Goal: Find specific page/section: Find specific page/section

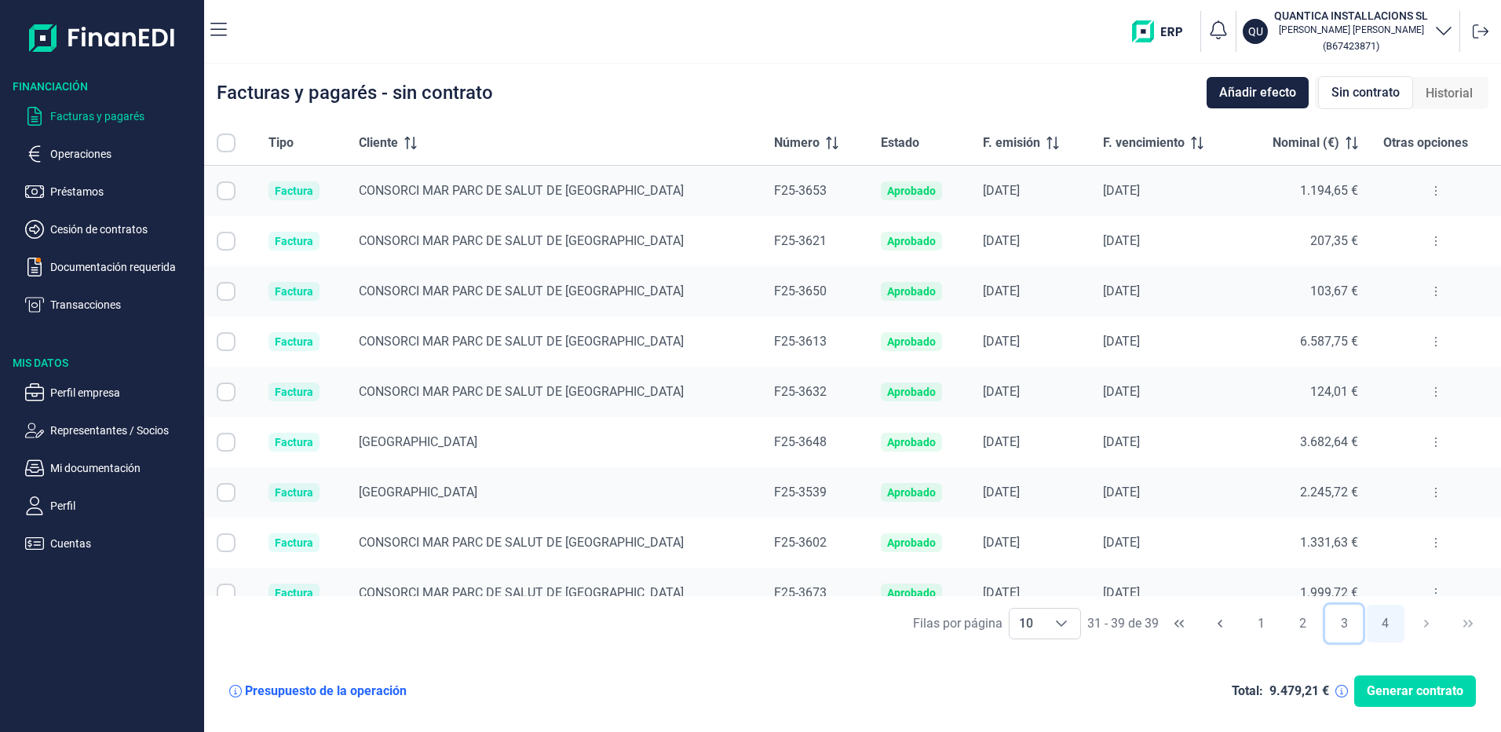
click at [1348, 628] on button "3" at bounding box center [1344, 623] width 38 height 38
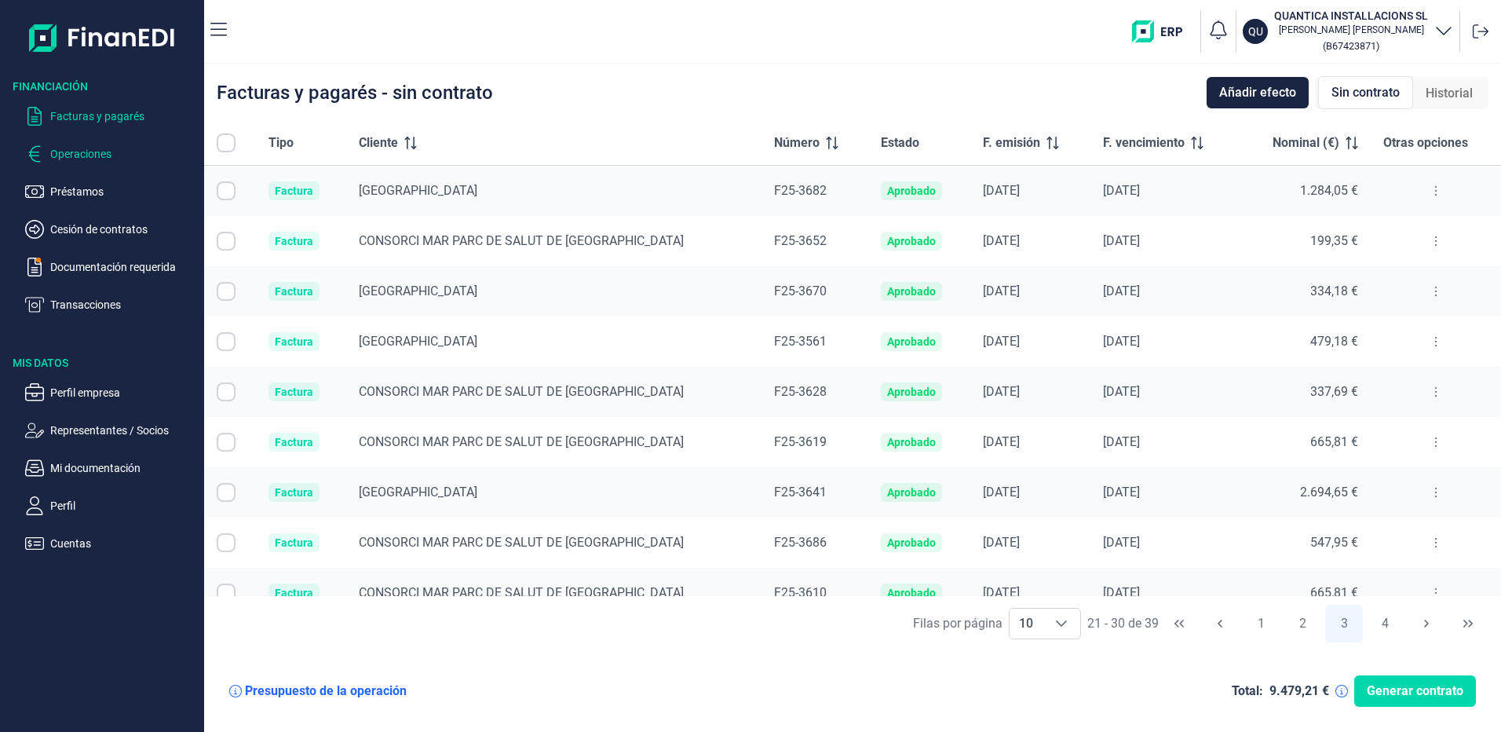
click at [65, 158] on p "Operaciones" at bounding box center [124, 153] width 148 height 19
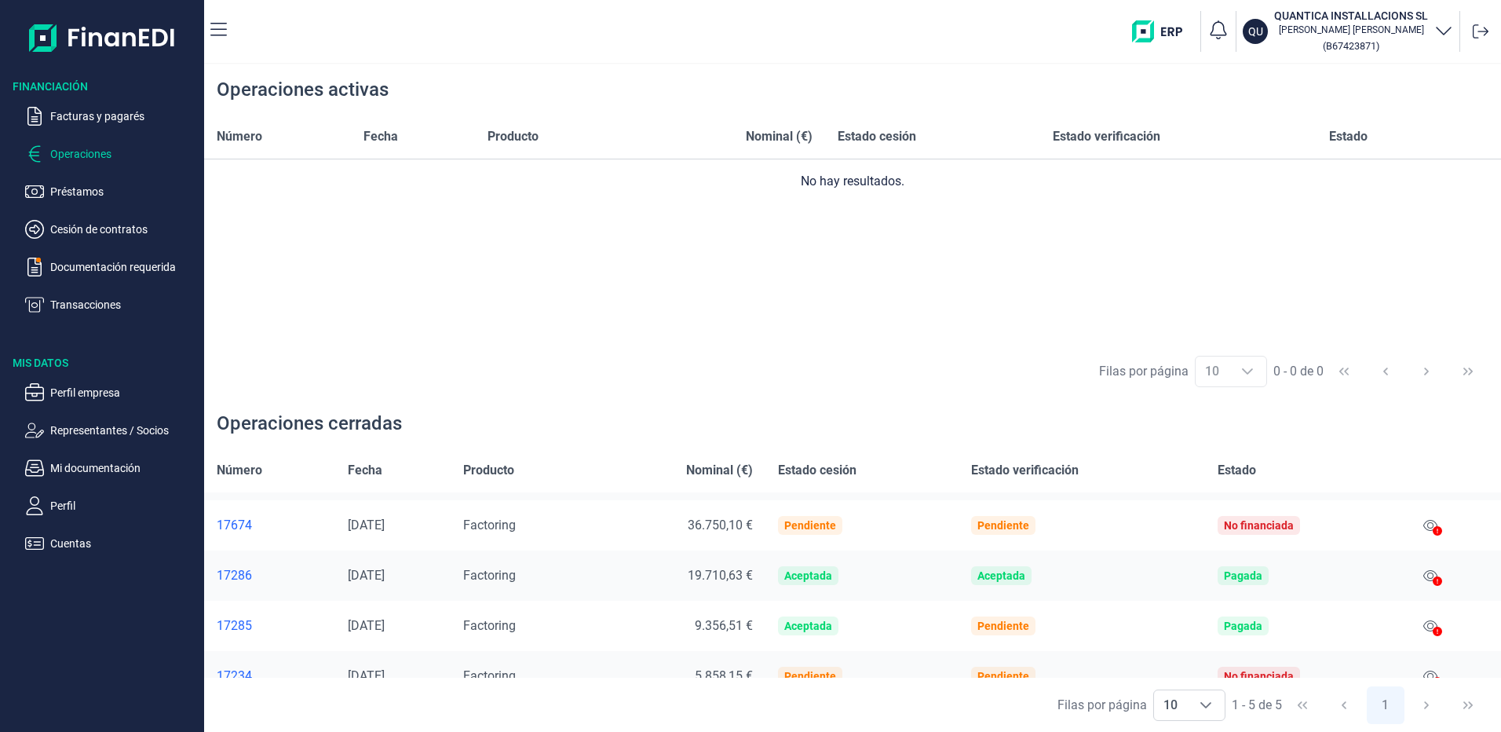
scroll to position [67, 0]
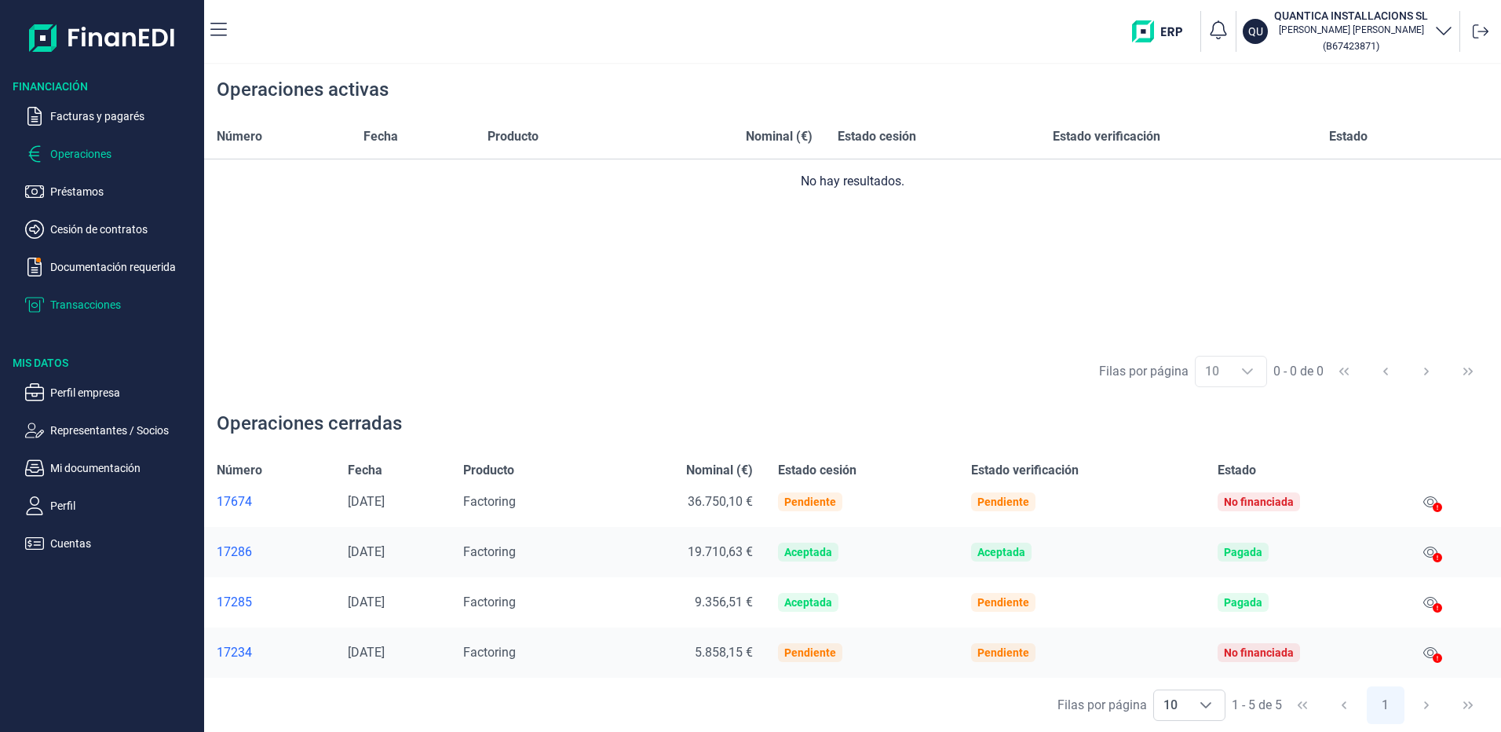
click at [85, 305] on p "Transacciones" at bounding box center [124, 304] width 148 height 19
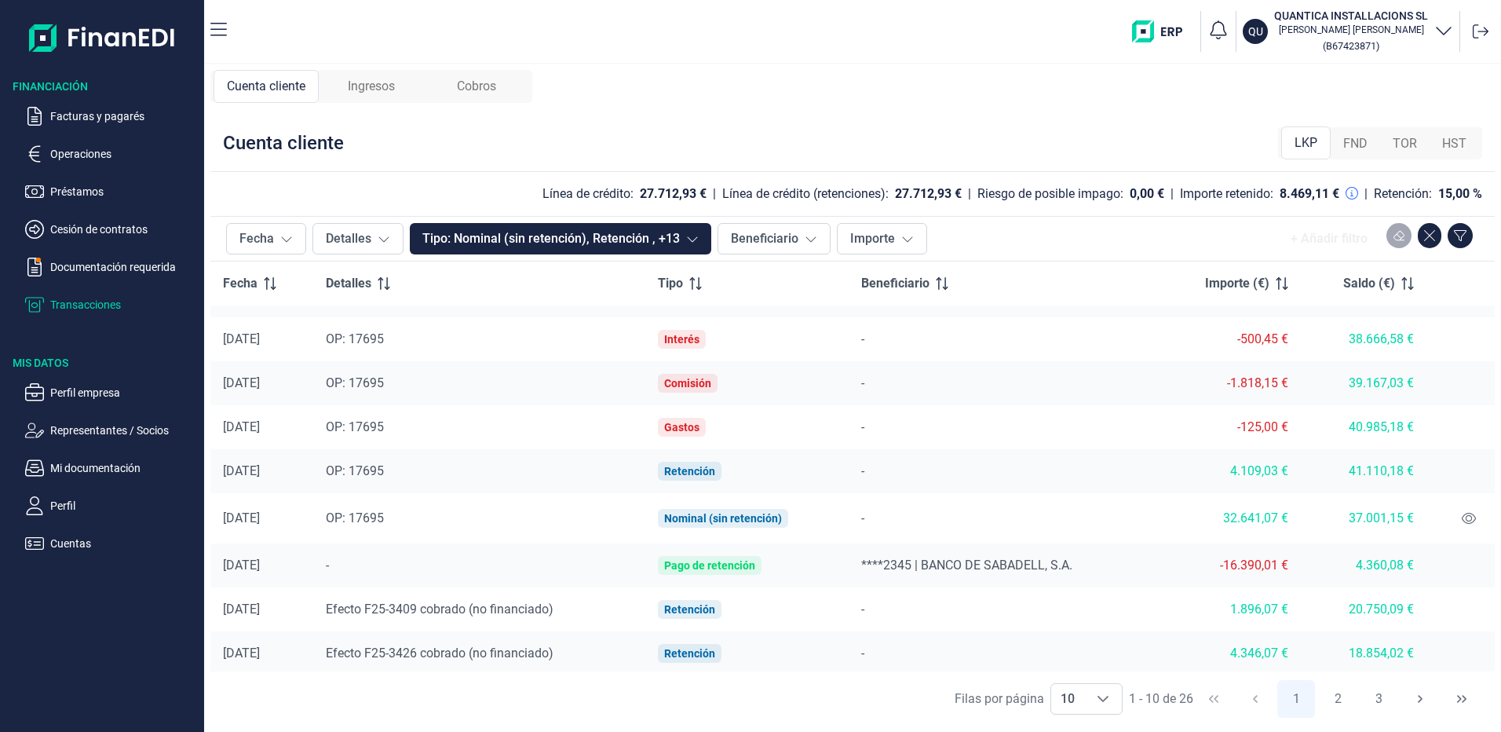
scroll to position [81, 0]
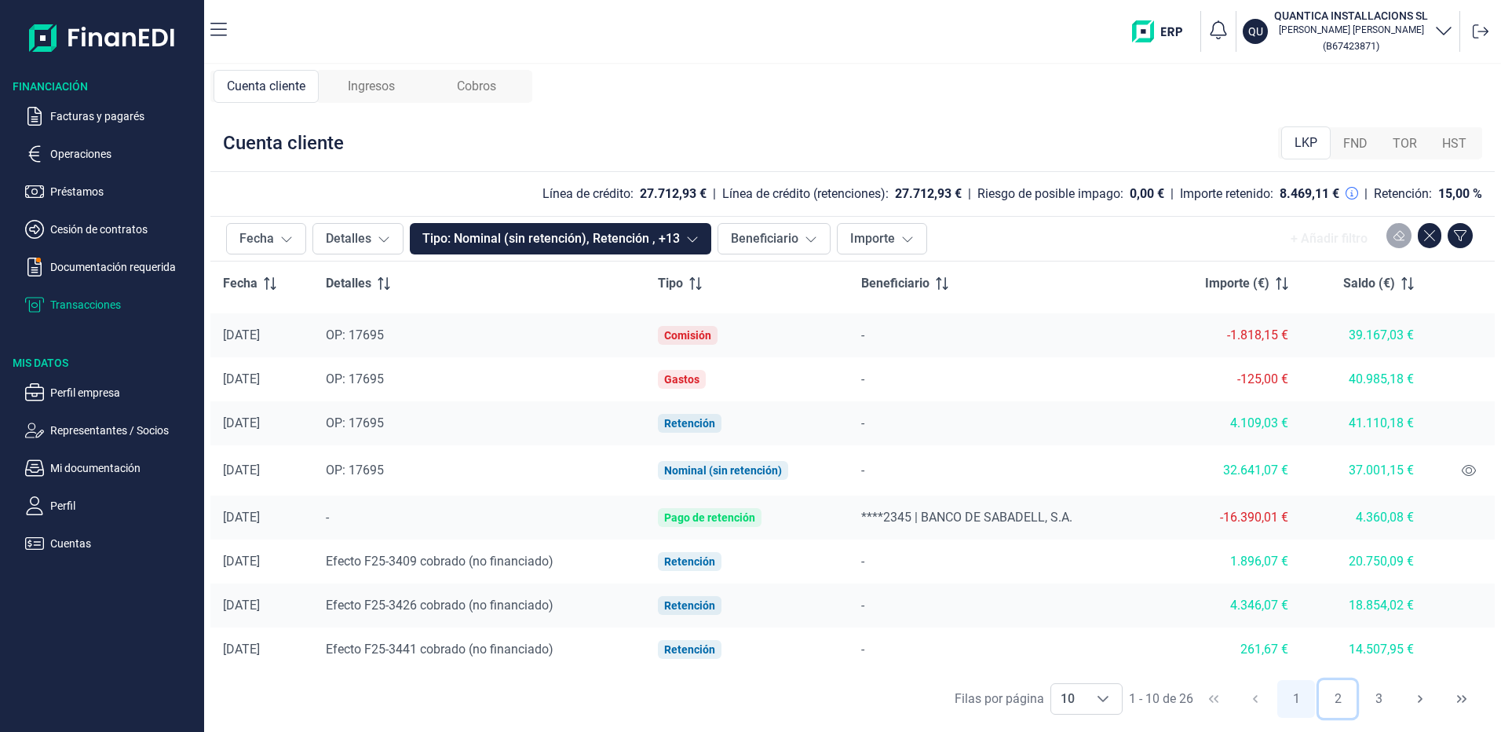
click at [1335, 700] on button "2" at bounding box center [1338, 699] width 38 height 38
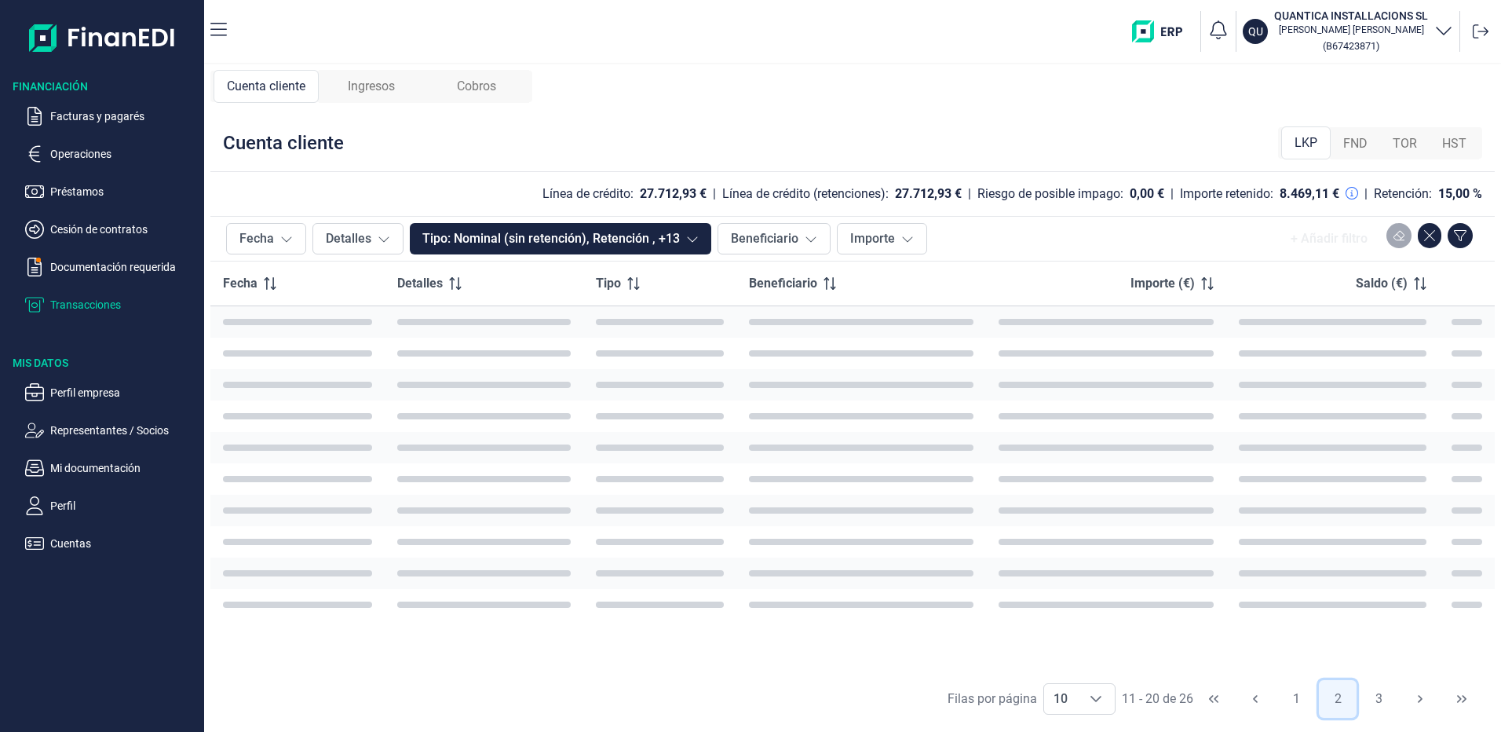
scroll to position [0, 0]
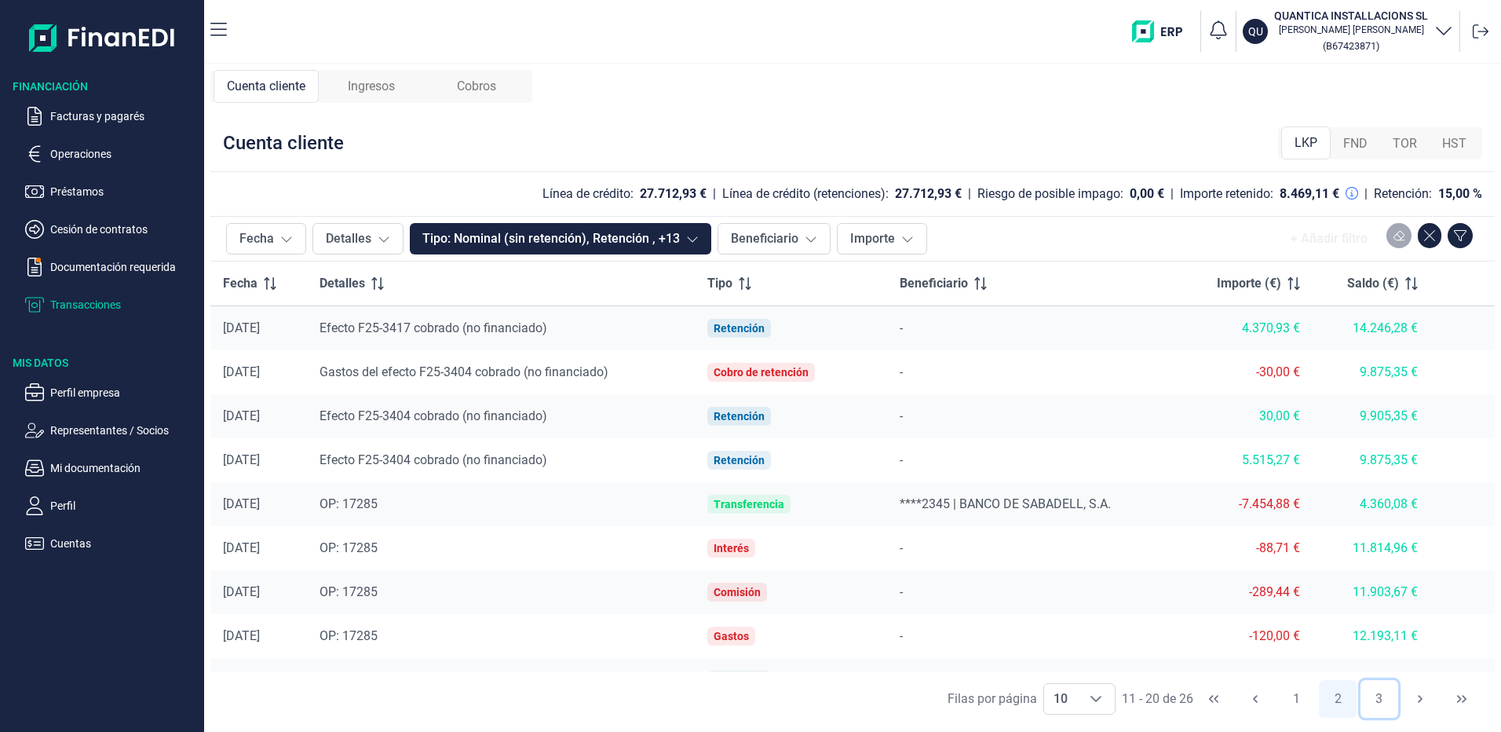
click at [1371, 699] on button "3" at bounding box center [1379, 699] width 38 height 38
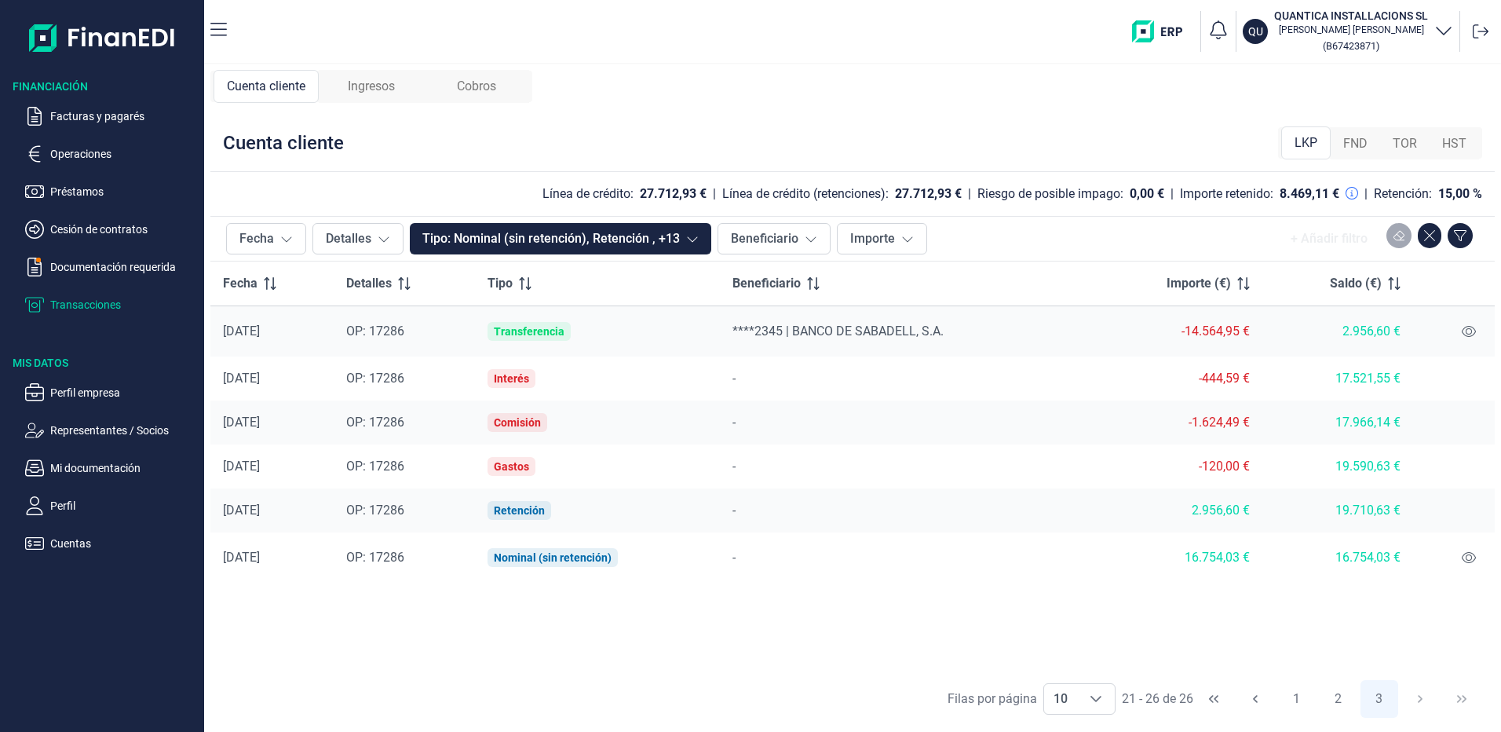
click at [389, 78] on span "Ingresos" at bounding box center [371, 86] width 47 height 19
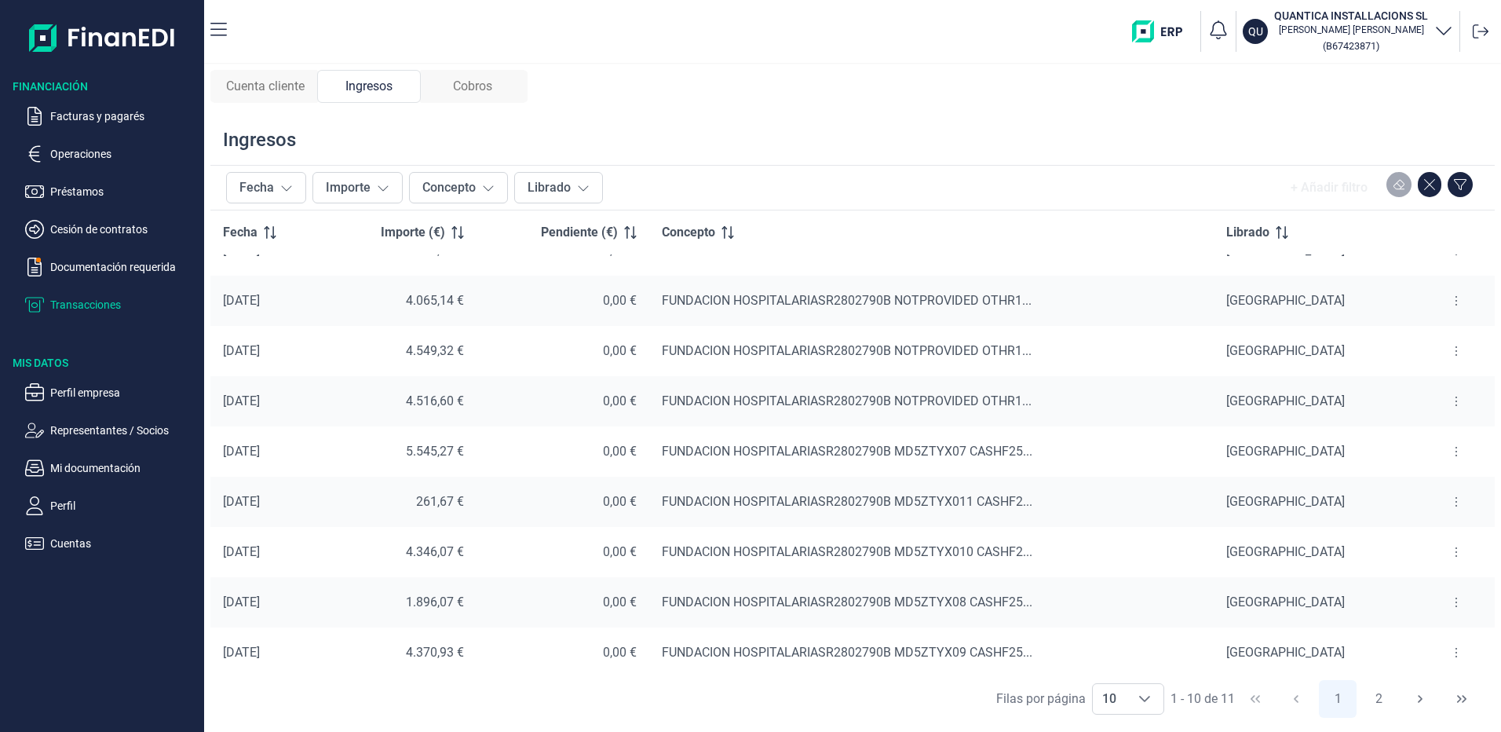
scroll to position [86, 0]
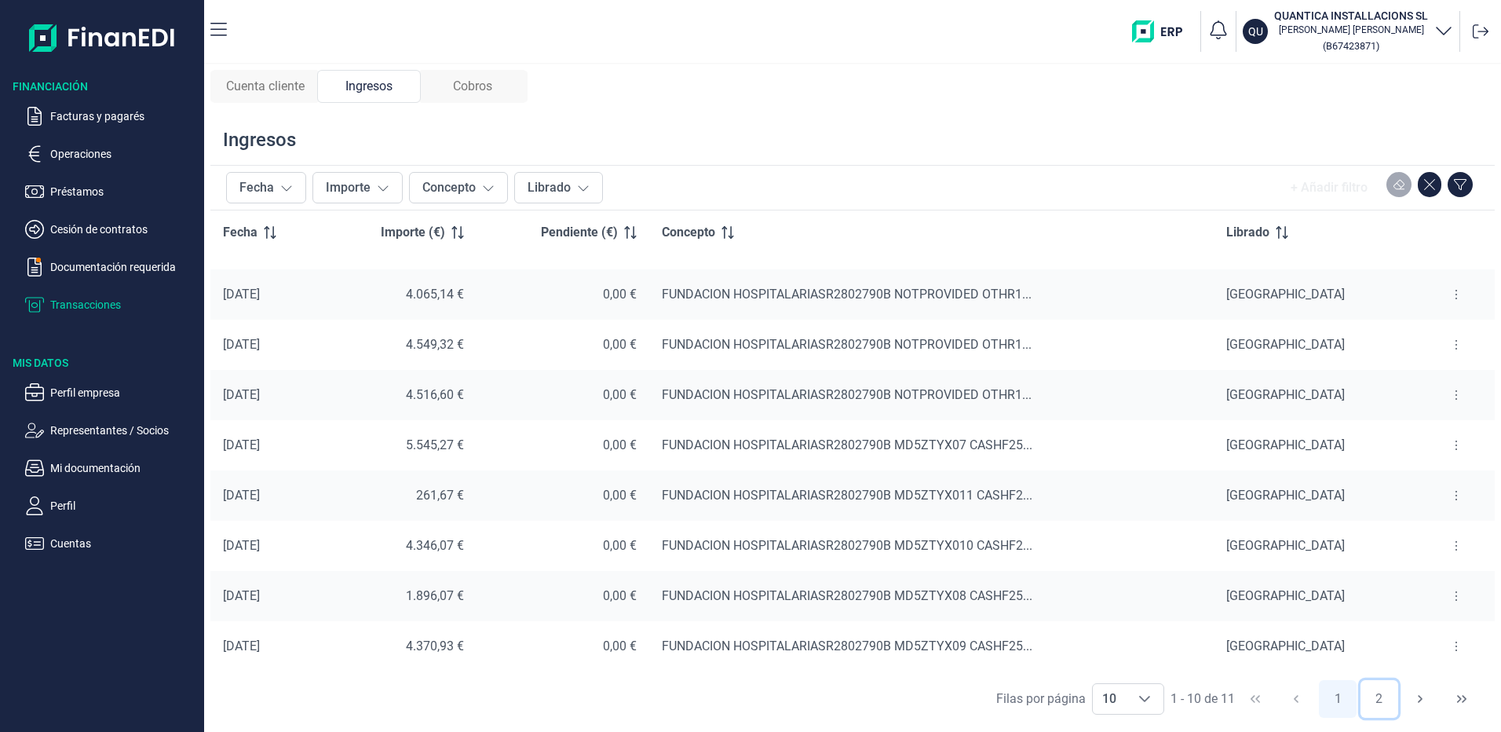
click at [1377, 698] on button "2" at bounding box center [1379, 699] width 38 height 38
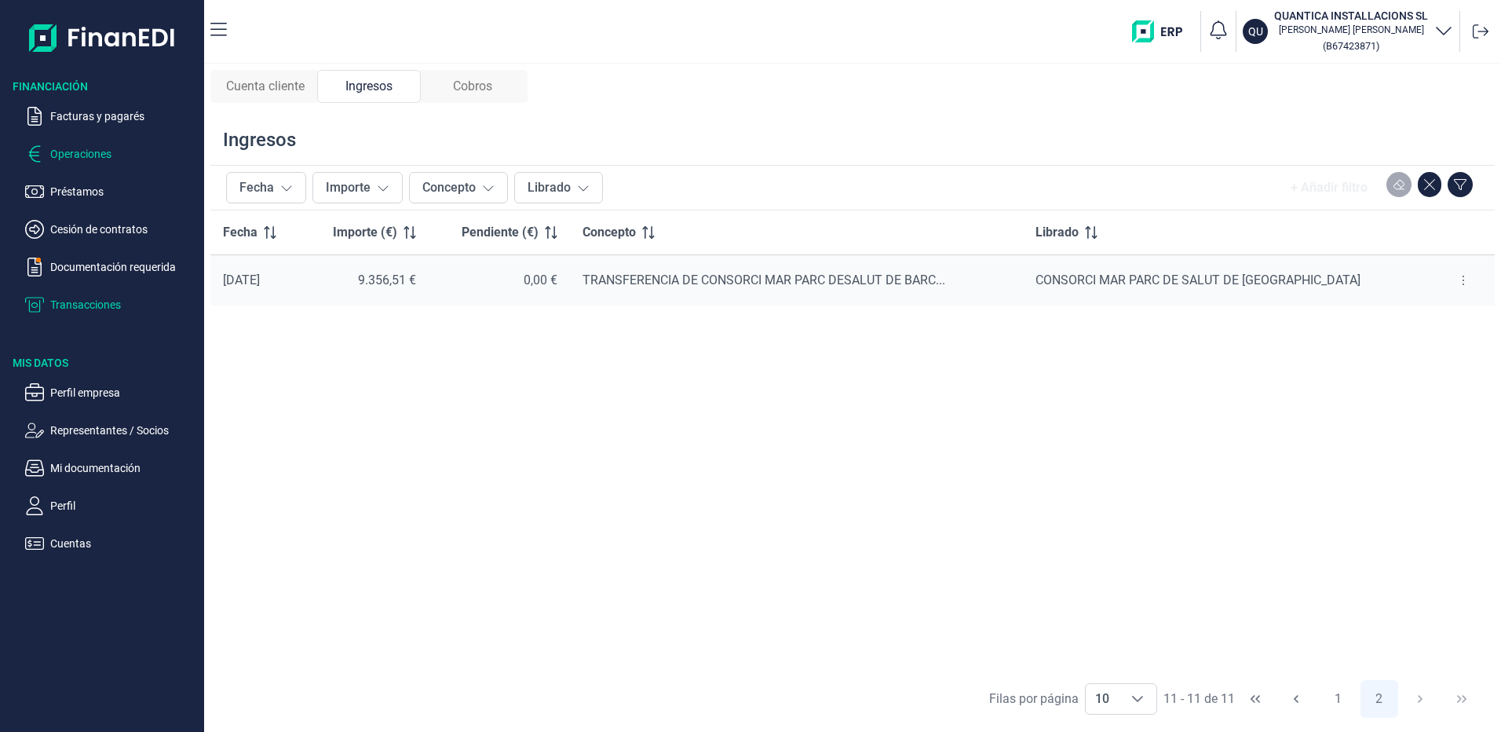
click at [78, 151] on p "Operaciones" at bounding box center [124, 153] width 148 height 19
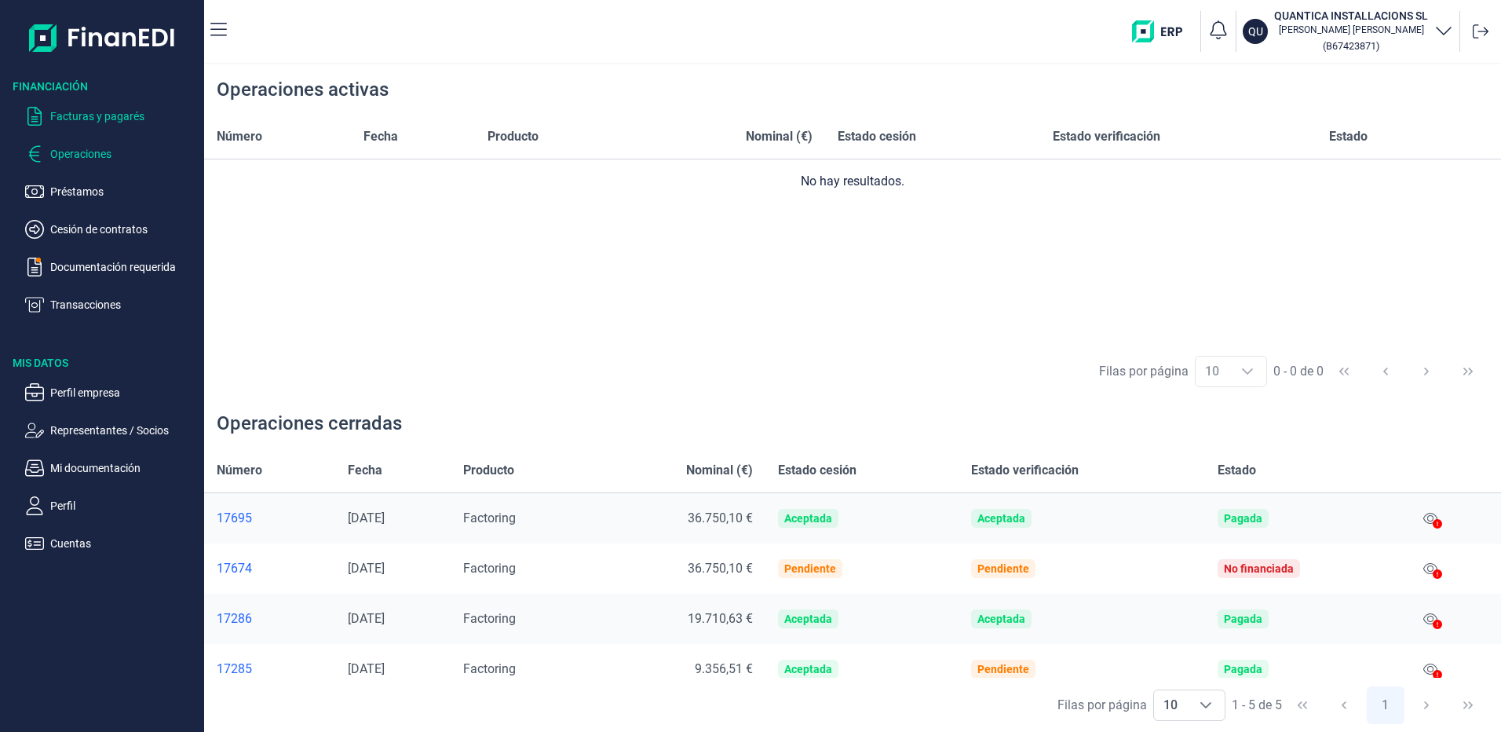
click at [70, 113] on p "Facturas y pagarés" at bounding box center [124, 116] width 148 height 19
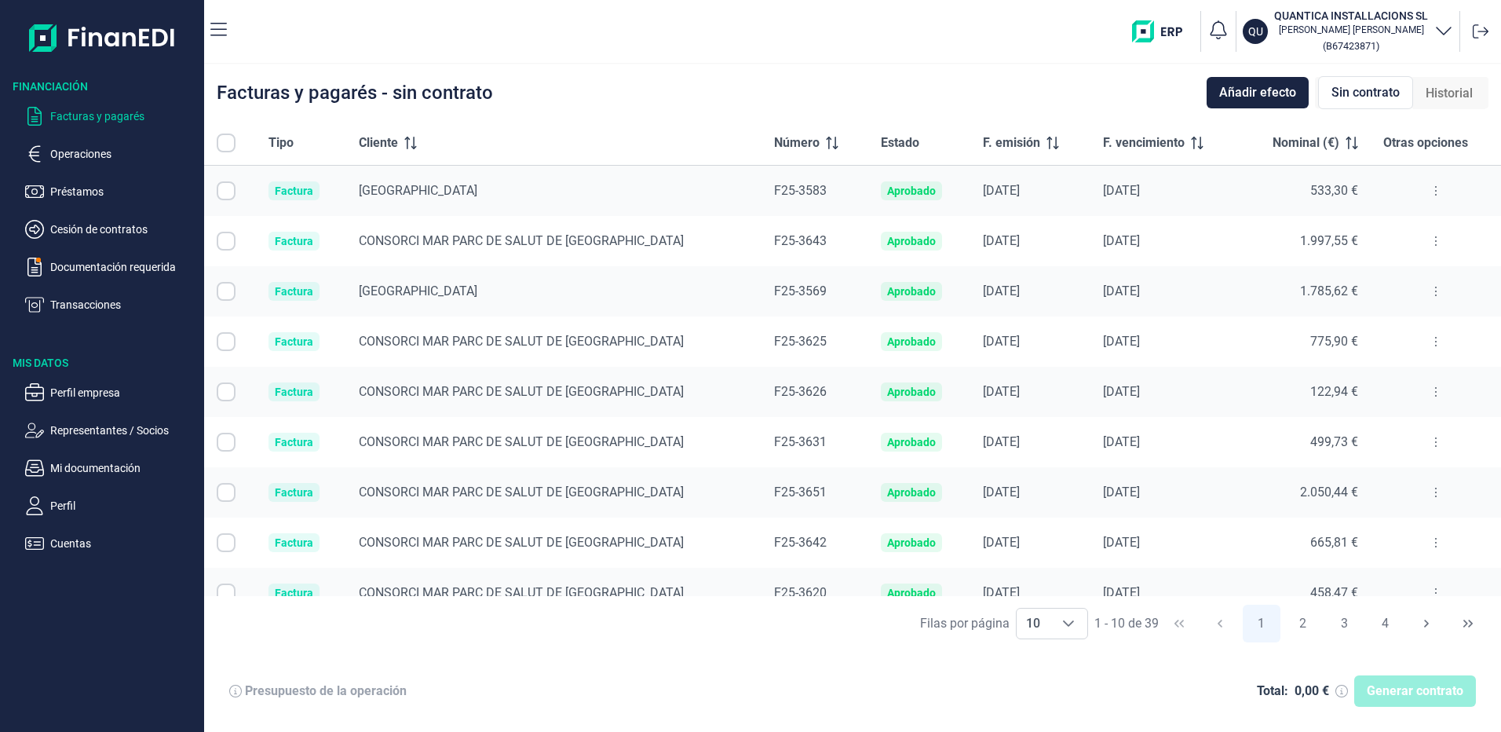
checkbox input "true"
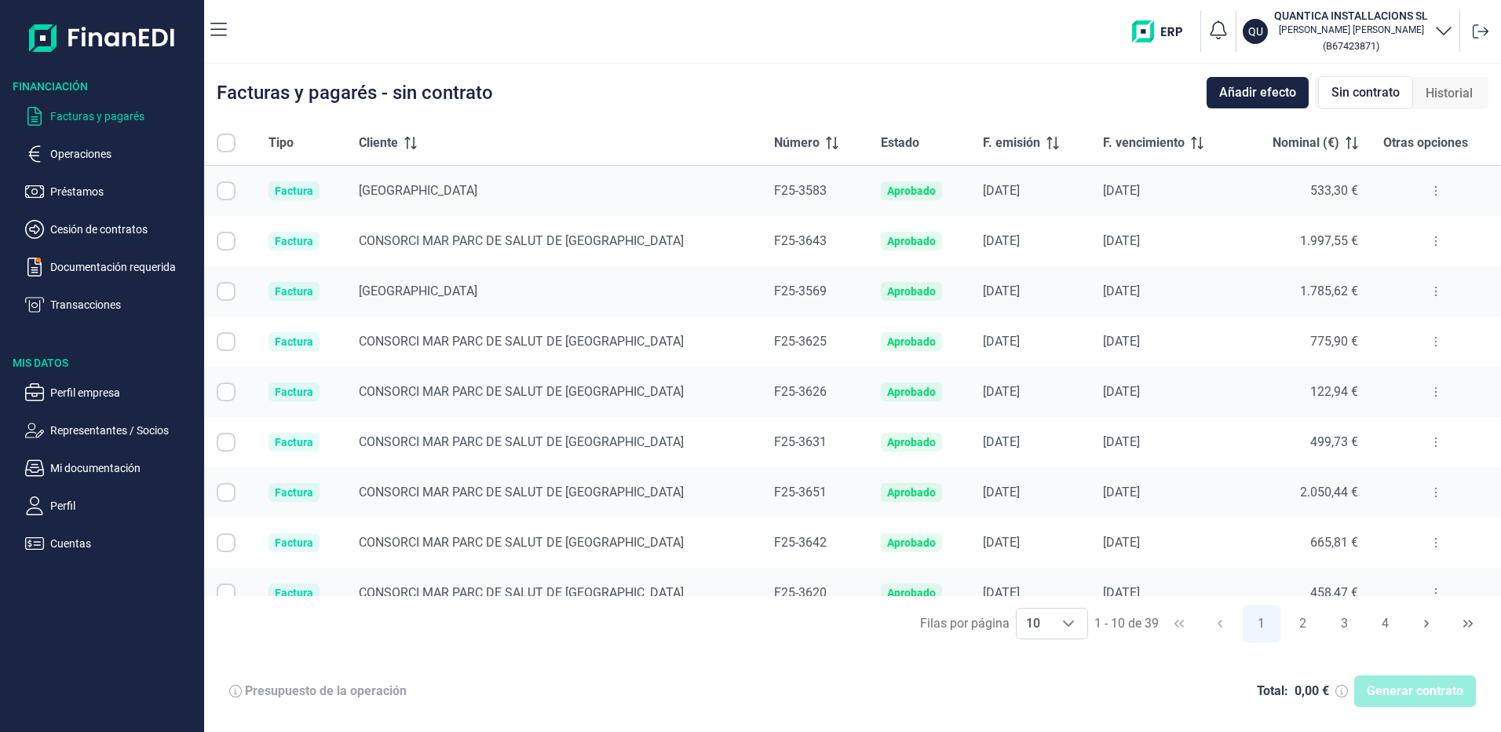
checkbox input "true"
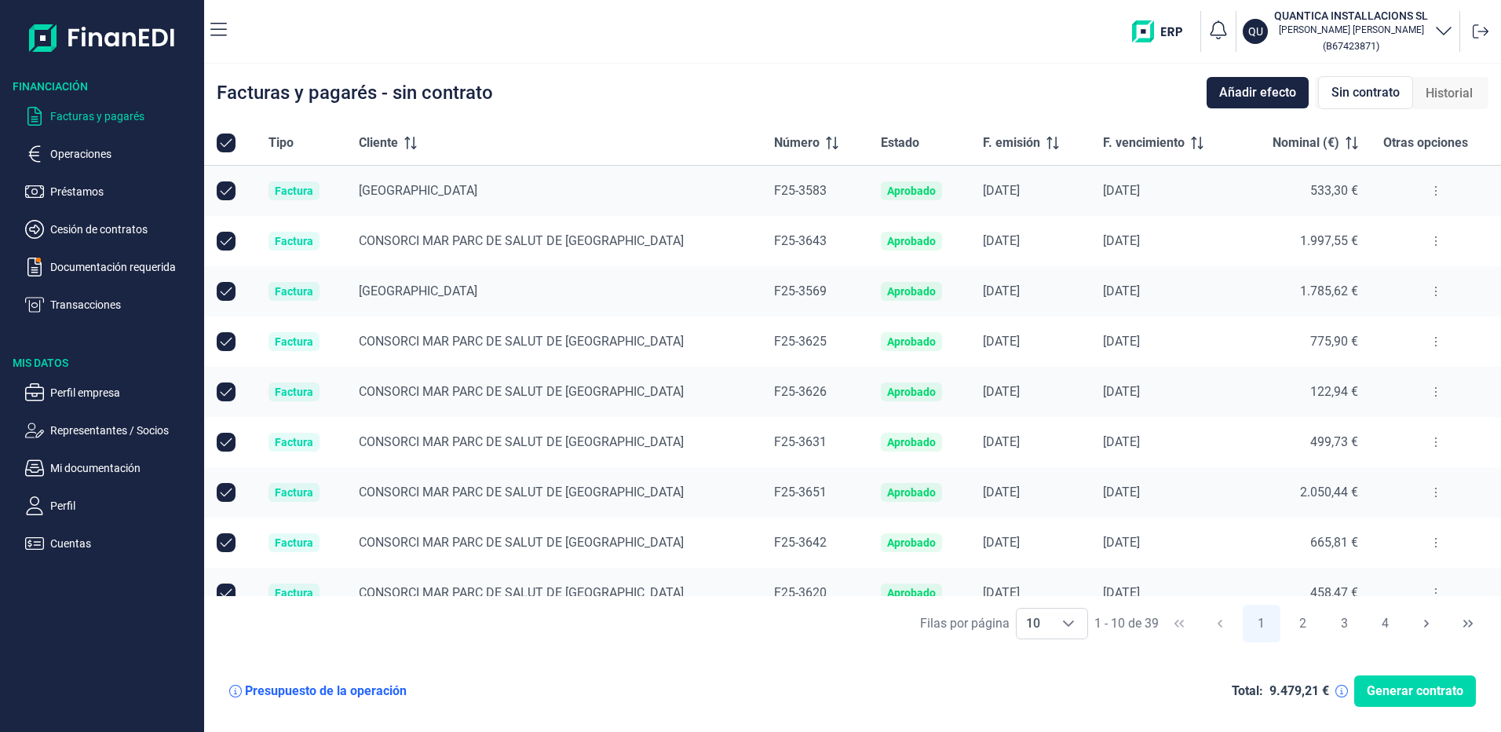
scroll to position [72, 0]
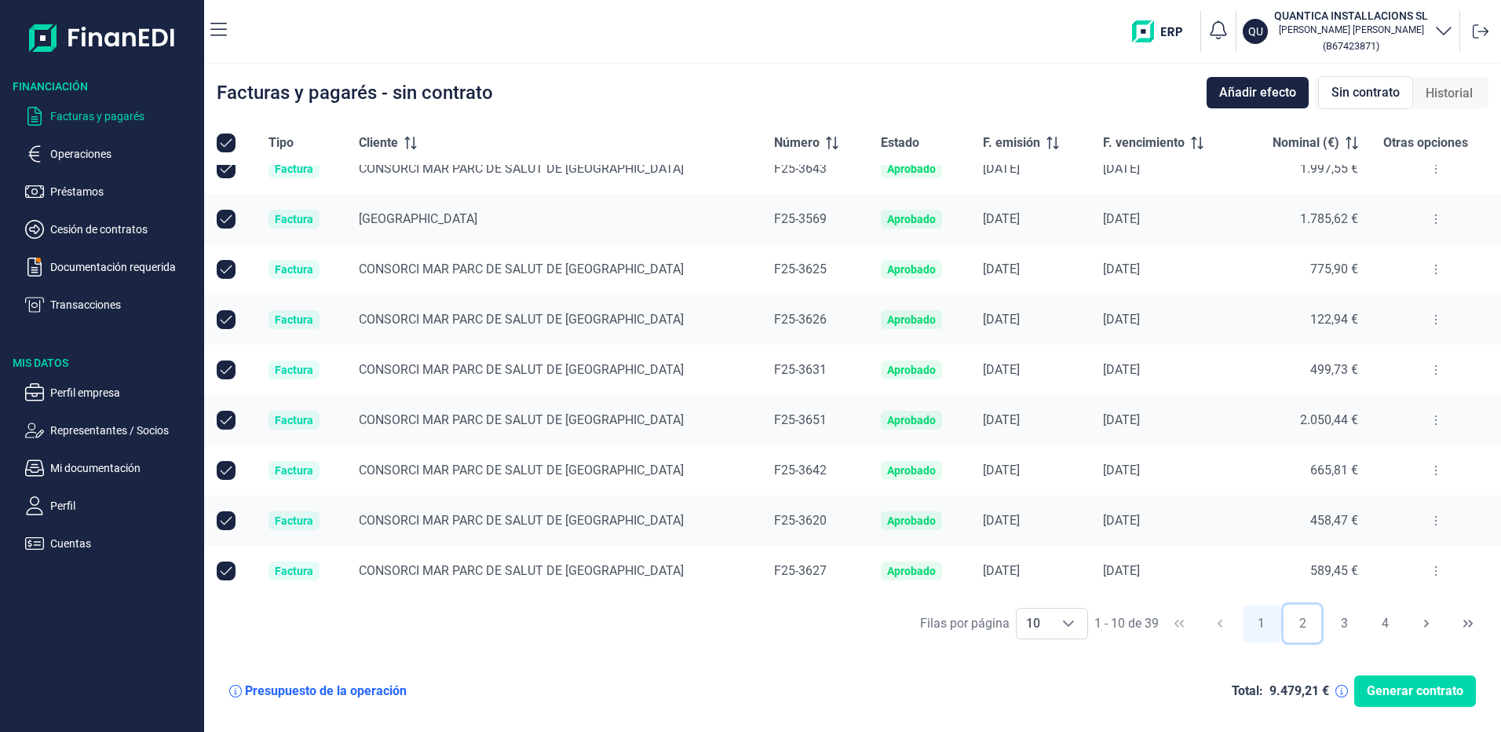
click at [1297, 621] on button "2" at bounding box center [1302, 623] width 38 height 38
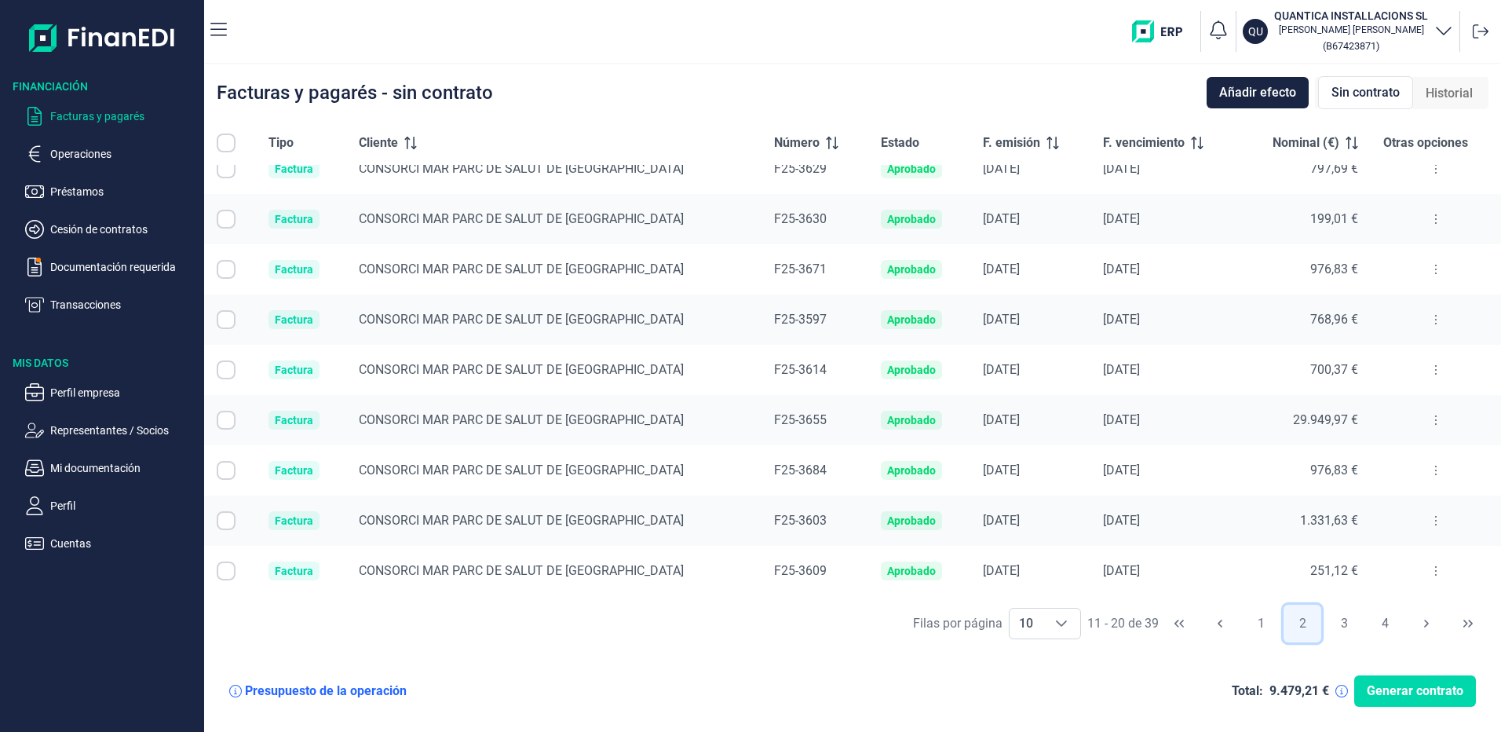
checkbox input "false"
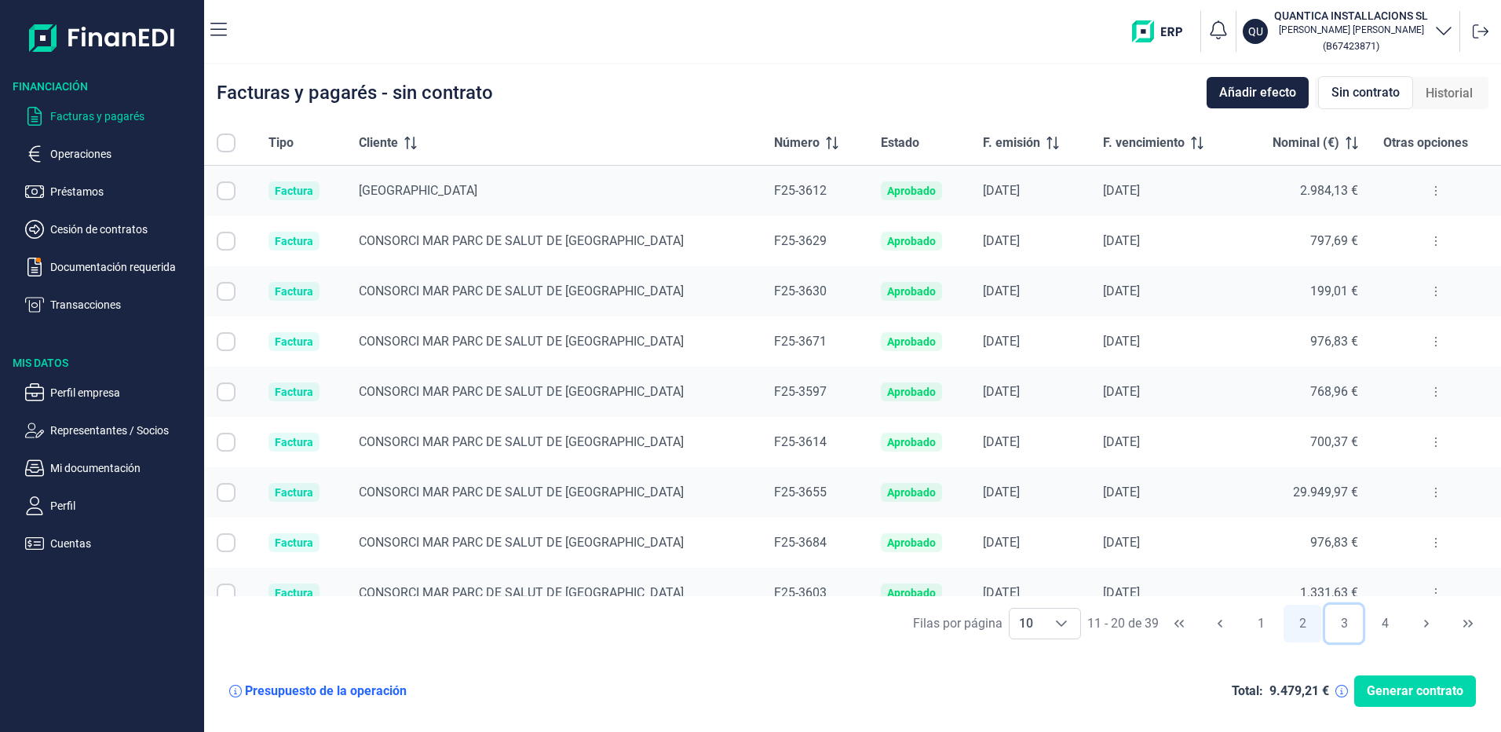
click at [1337, 622] on button "3" at bounding box center [1344, 623] width 38 height 38
click at [1385, 620] on button "4" at bounding box center [1385, 623] width 38 height 38
click at [1416, 622] on div "[PERSON_NAME] por página 10 10 10 31 - 39 de 39 1 2 3 4" at bounding box center [852, 623] width 1297 height 54
